Goal: Find specific page/section: Find specific page/section

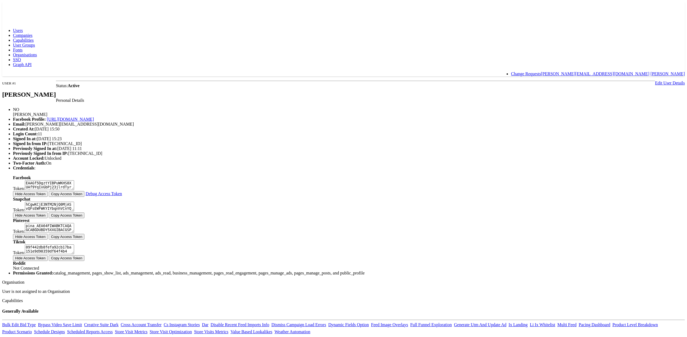
scroll to position [145, 0]
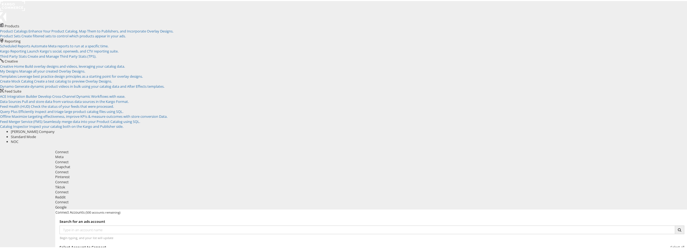
click at [194, 153] on div "Meta" at bounding box center [371, 155] width 633 height 5
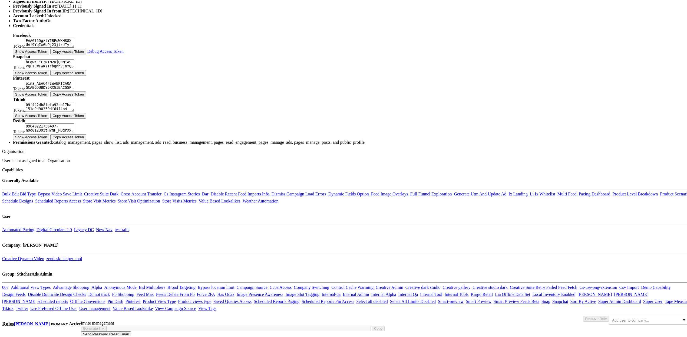
scroll to position [125, 0]
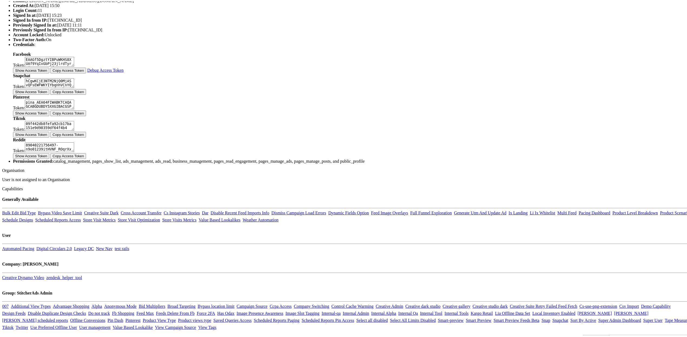
click at [49, 157] on button "Show Access Token" at bounding box center [31, 155] width 36 height 6
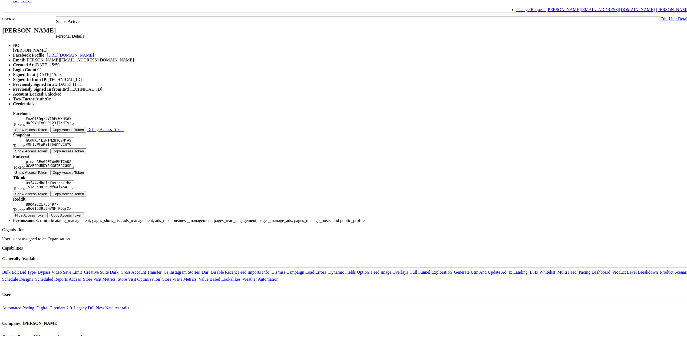
scroll to position [0, 0]
